Goal: Communication & Community: Share content

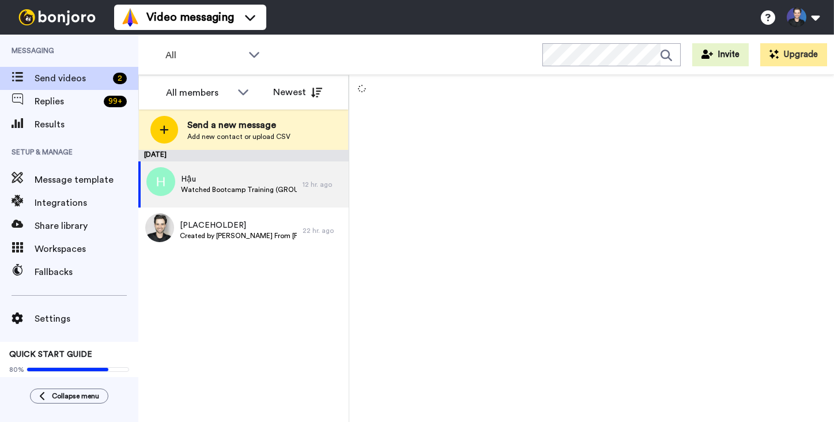
click at [234, 300] on div "[DATE] Hậu Watched Bootcamp Training (GROUP A) 12 hr. ago [PLACEHOLDER] Created…" at bounding box center [243, 286] width 210 height 272
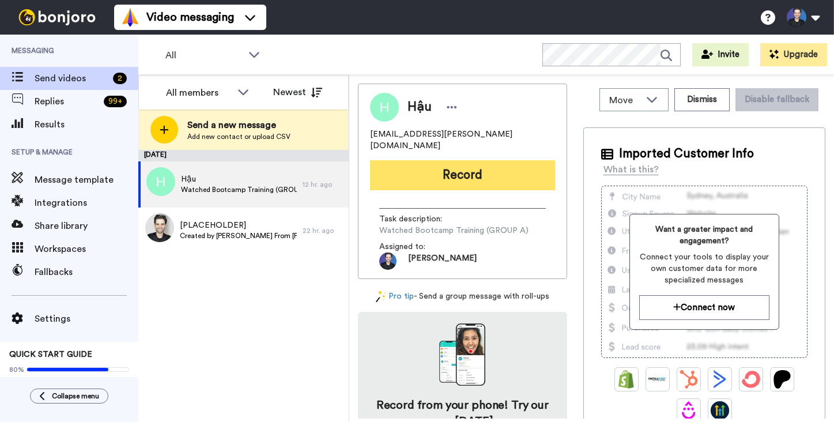
click at [433, 167] on button "Record" at bounding box center [462, 175] width 185 height 30
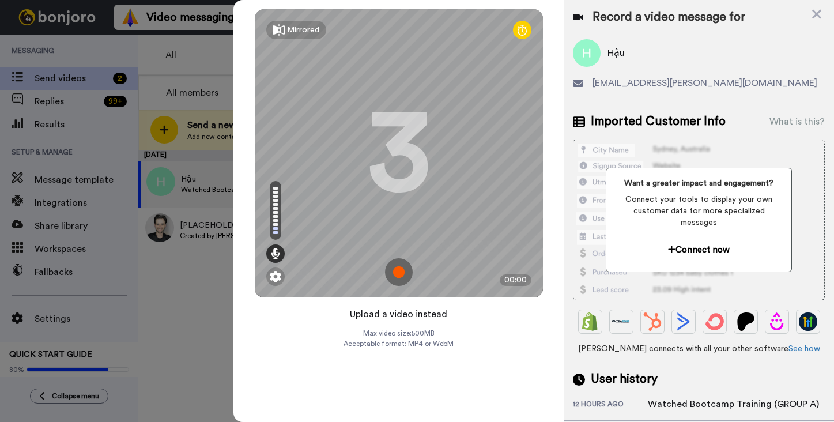
click at [415, 315] on button "Upload a video instead" at bounding box center [398, 314] width 104 height 15
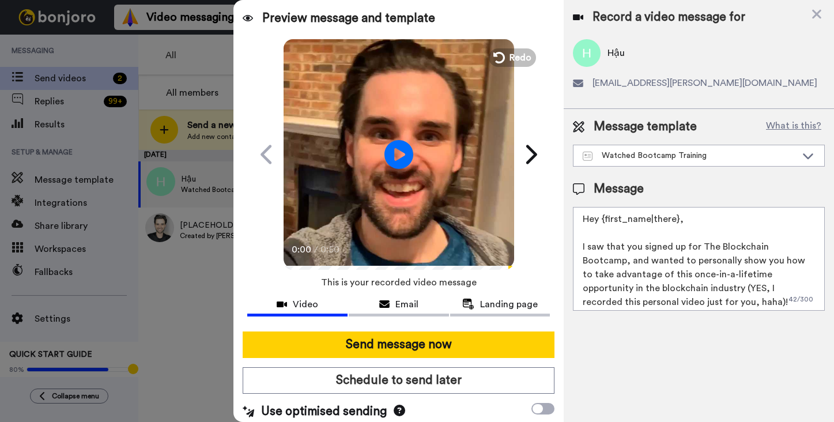
click at [436, 199] on video at bounding box center [398, 152] width 230 height 230
click at [436, 236] on video at bounding box center [398, 152] width 230 height 230
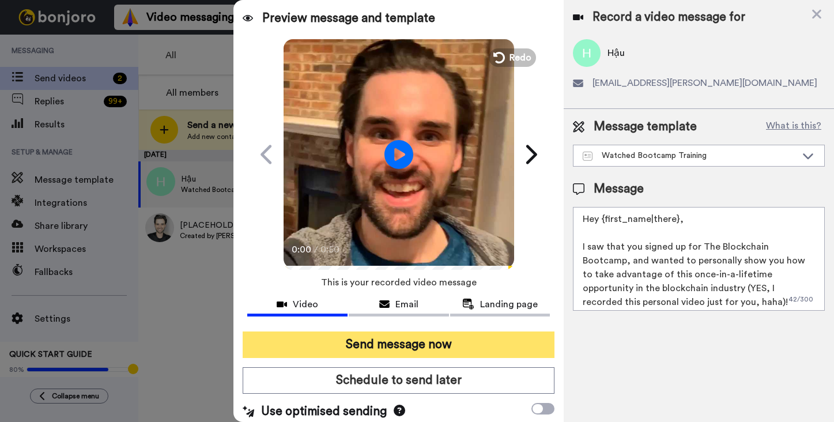
click at [458, 350] on button "Send message now" at bounding box center [399, 344] width 312 height 27
